Goal: Task Accomplishment & Management: Manage account settings

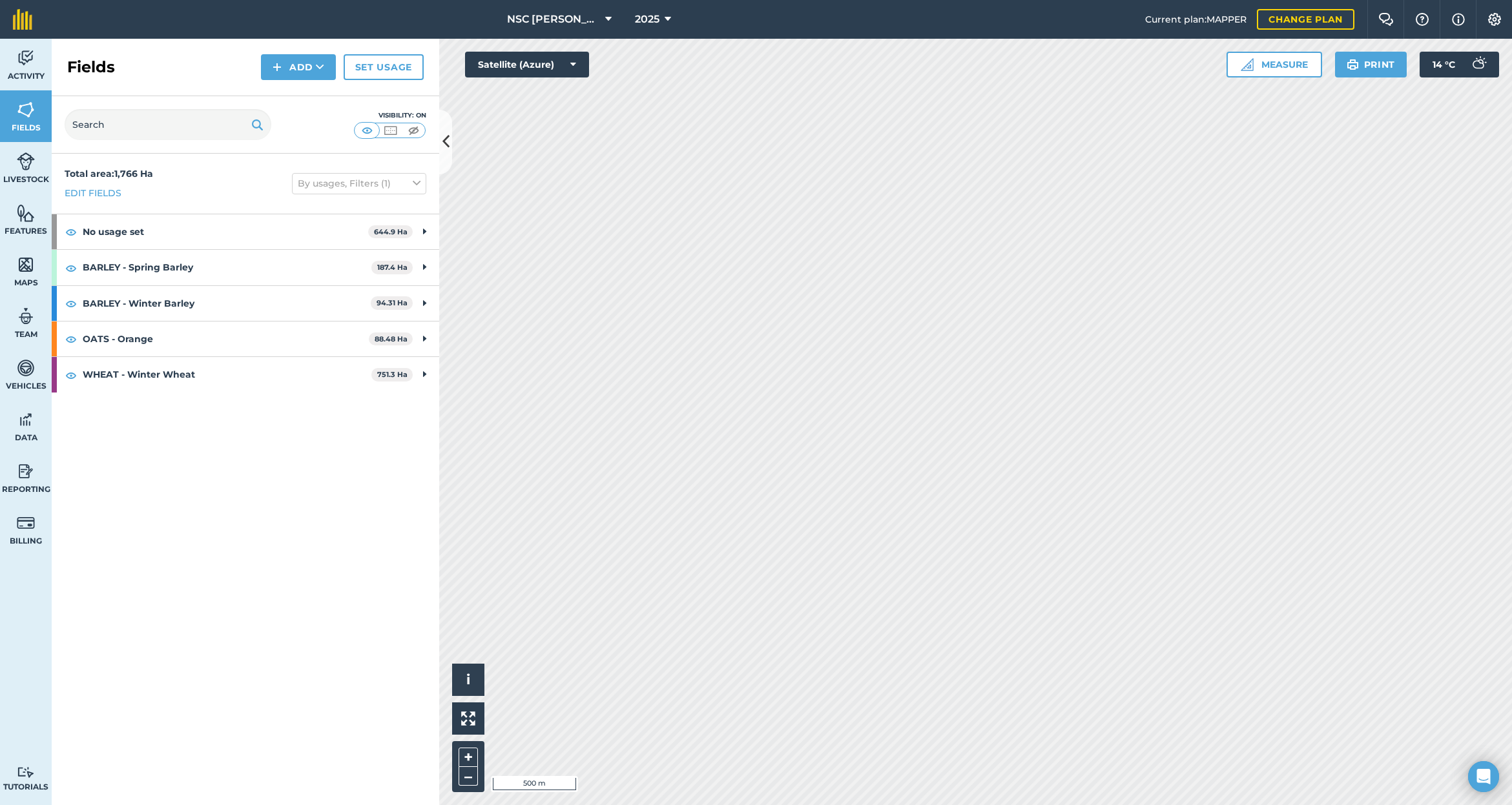
click at [383, 72] on link "Set usage" at bounding box center [384, 67] width 80 height 26
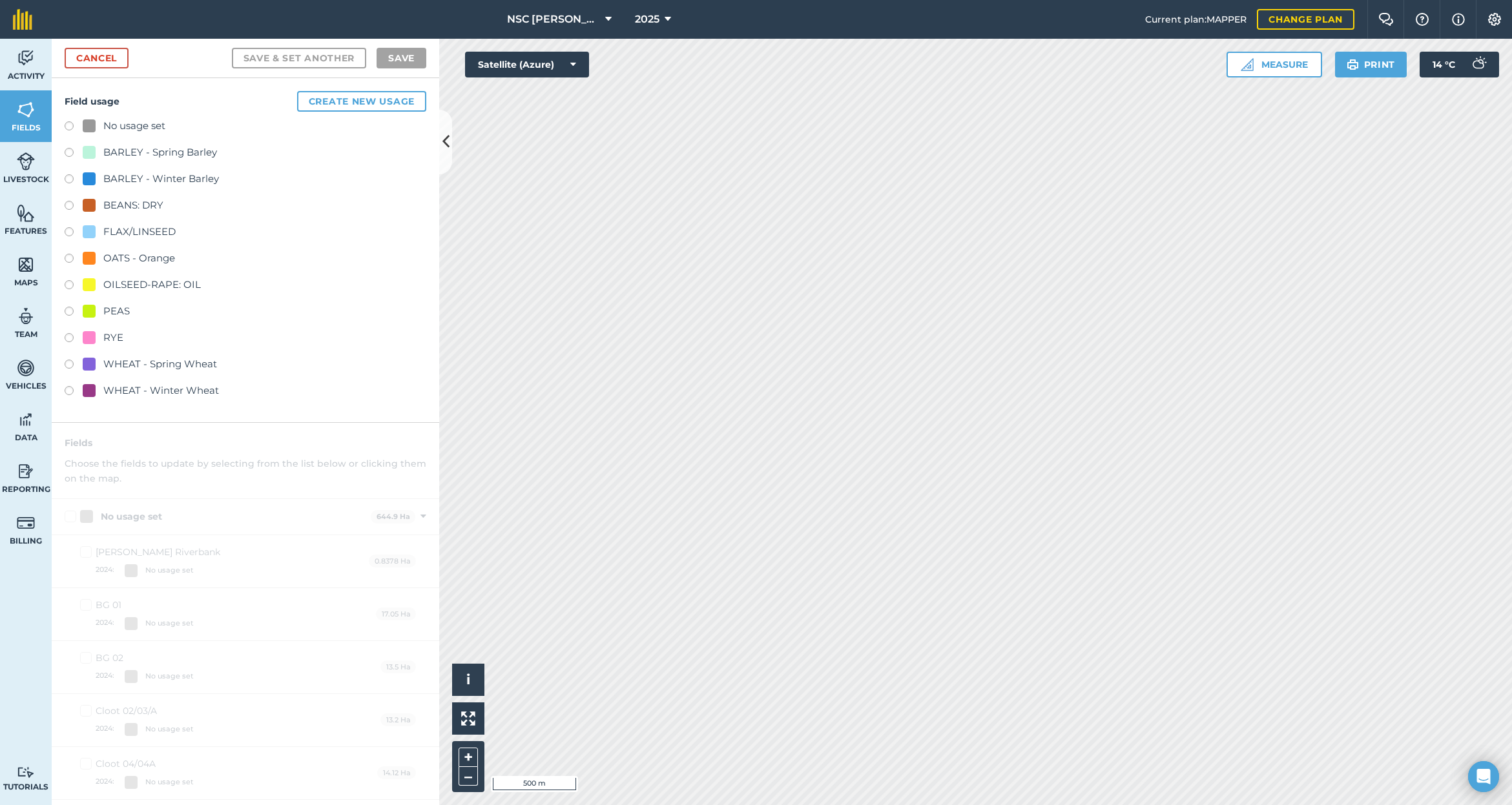
checkbox input "true"
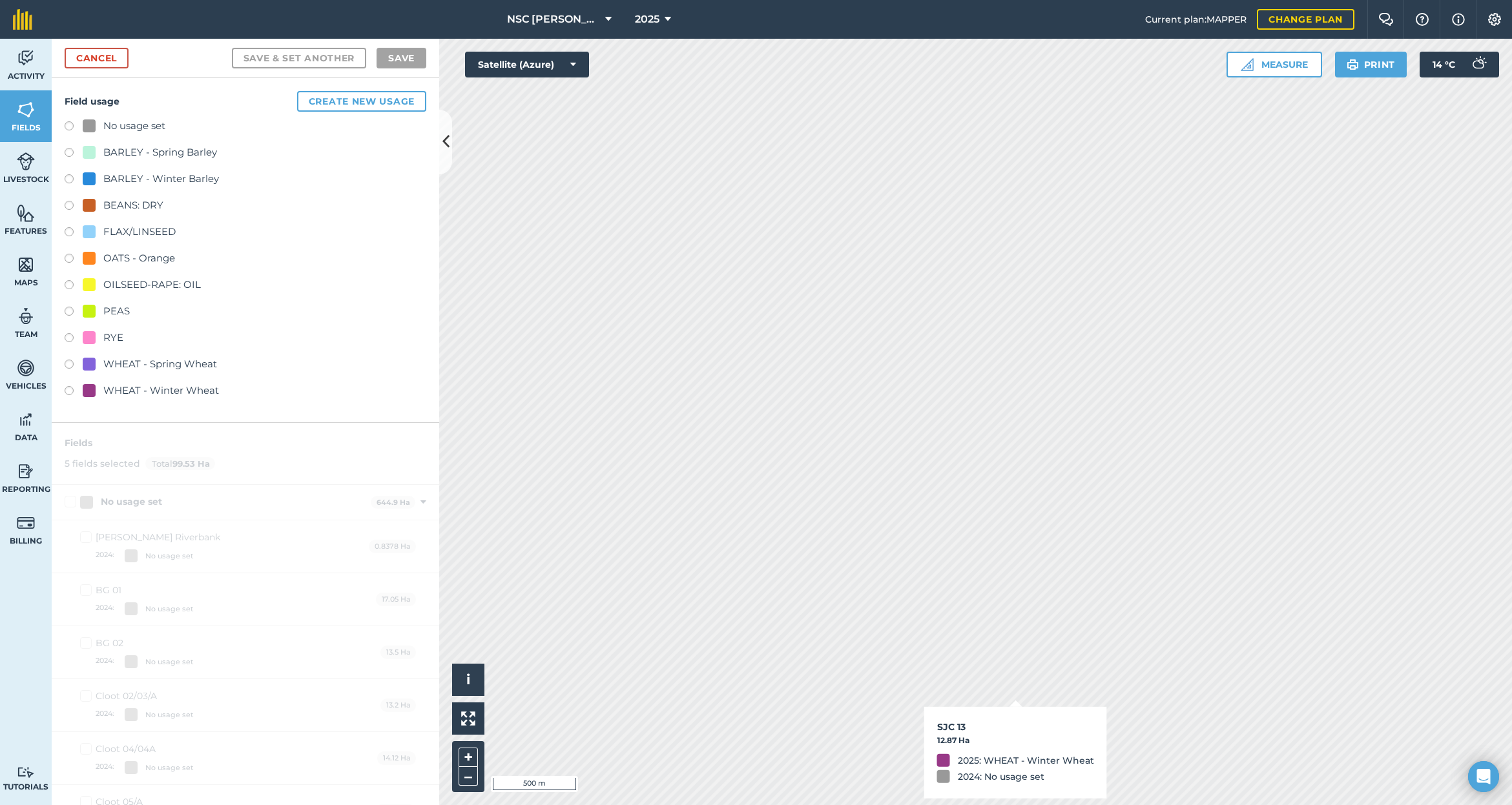
checkbox input "true"
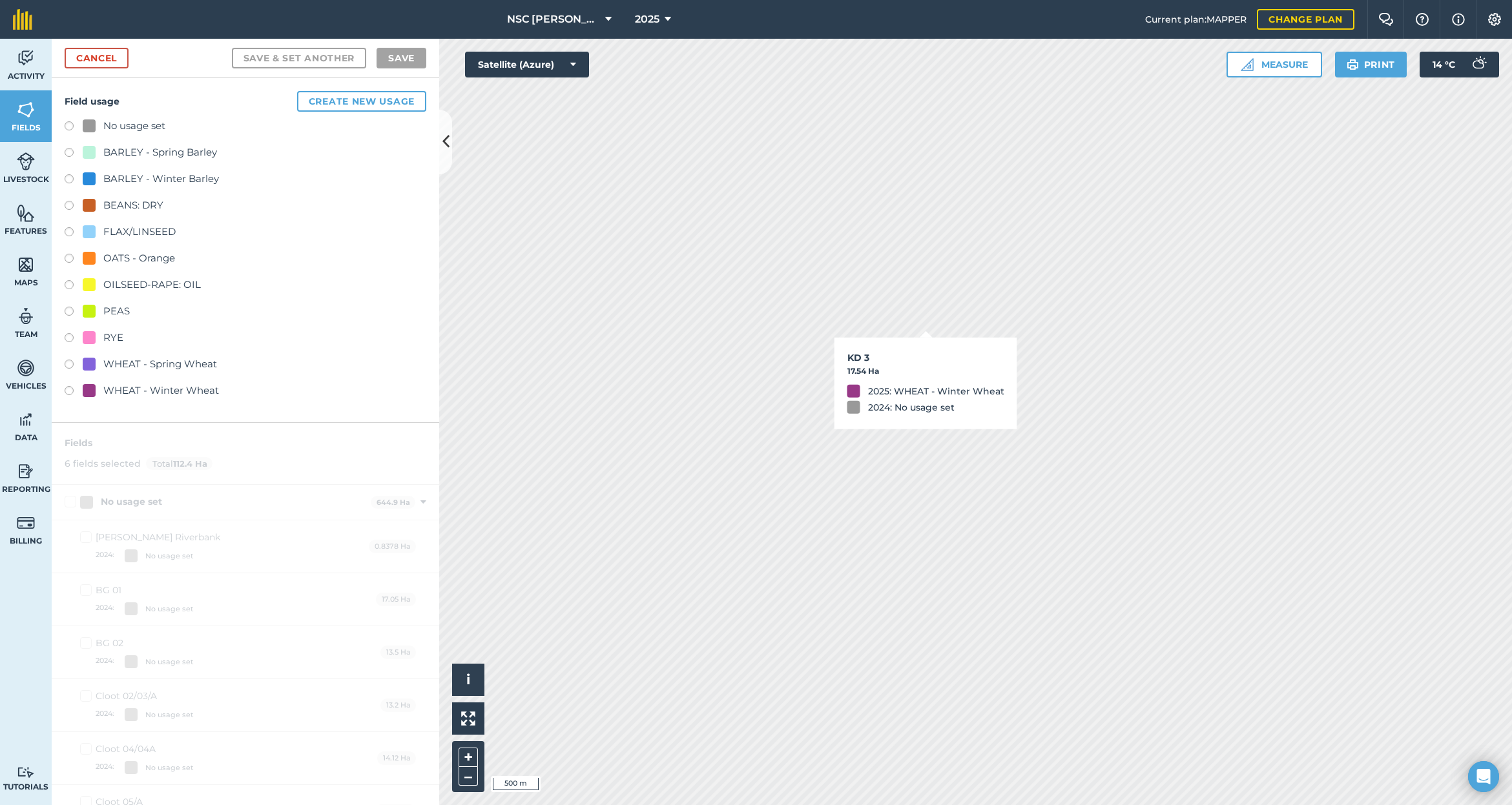
checkbox input "true"
click at [87, 61] on link "Cancel" at bounding box center [96, 58] width 64 height 20
